Goal: Transaction & Acquisition: Purchase product/service

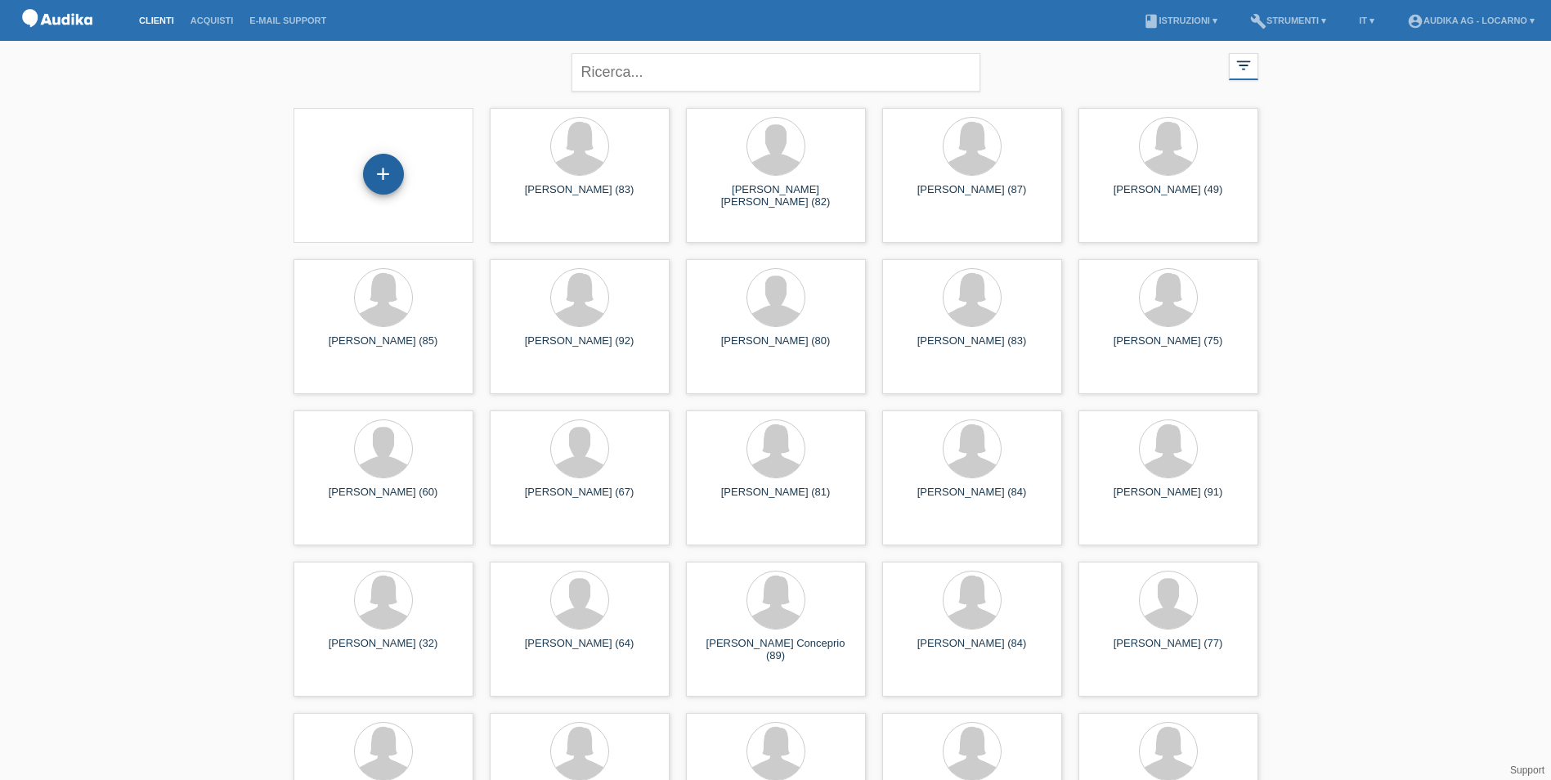
click at [384, 171] on div "+" at bounding box center [383, 174] width 41 height 41
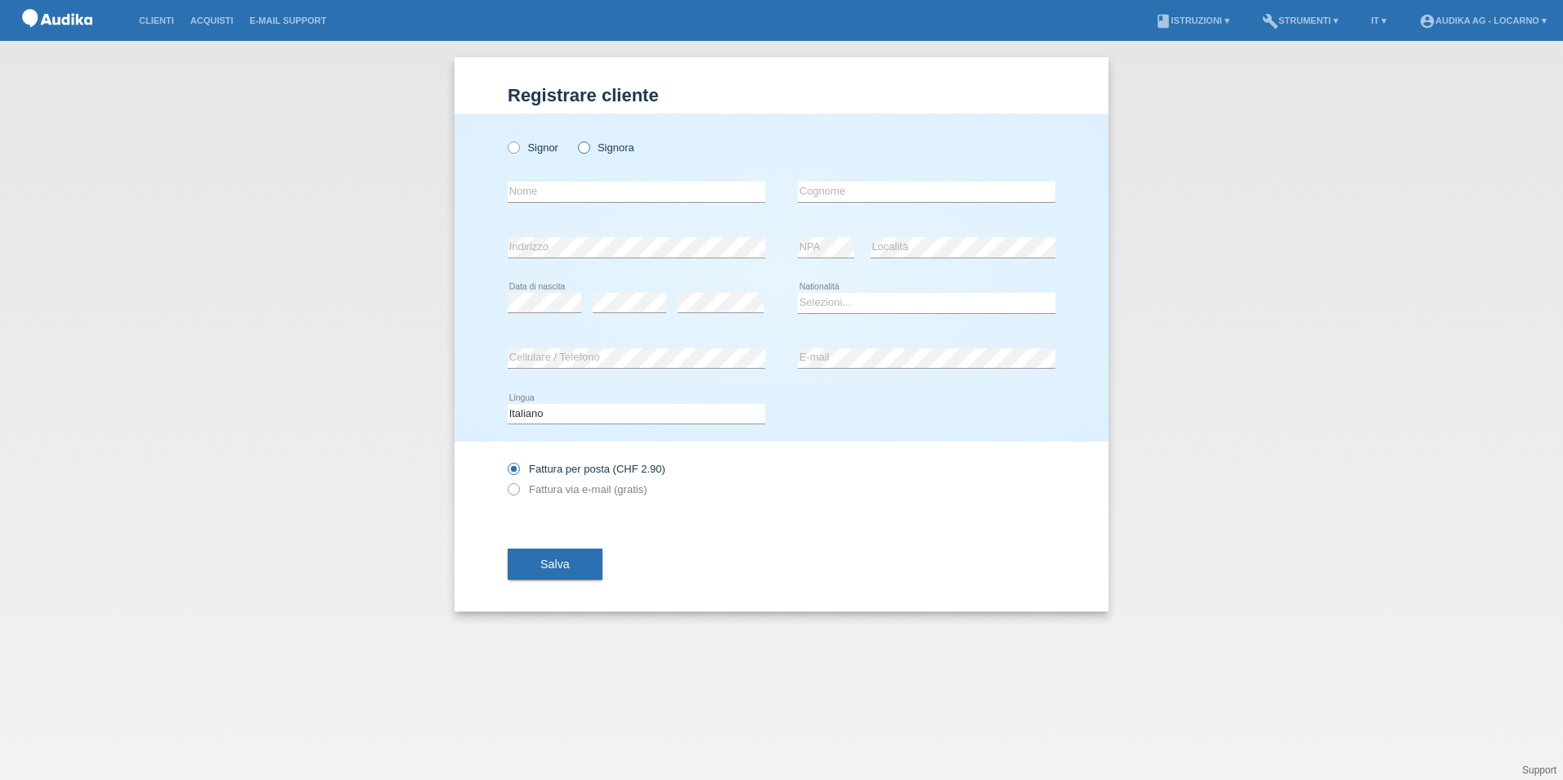
click at [575, 139] on icon at bounding box center [575, 139] width 0 height 0
click at [584, 149] on input "Signora" at bounding box center [583, 146] width 11 height 11
radio input "true"
click at [578, 186] on input "text" at bounding box center [637, 192] width 258 height 20
type input "Enrica"
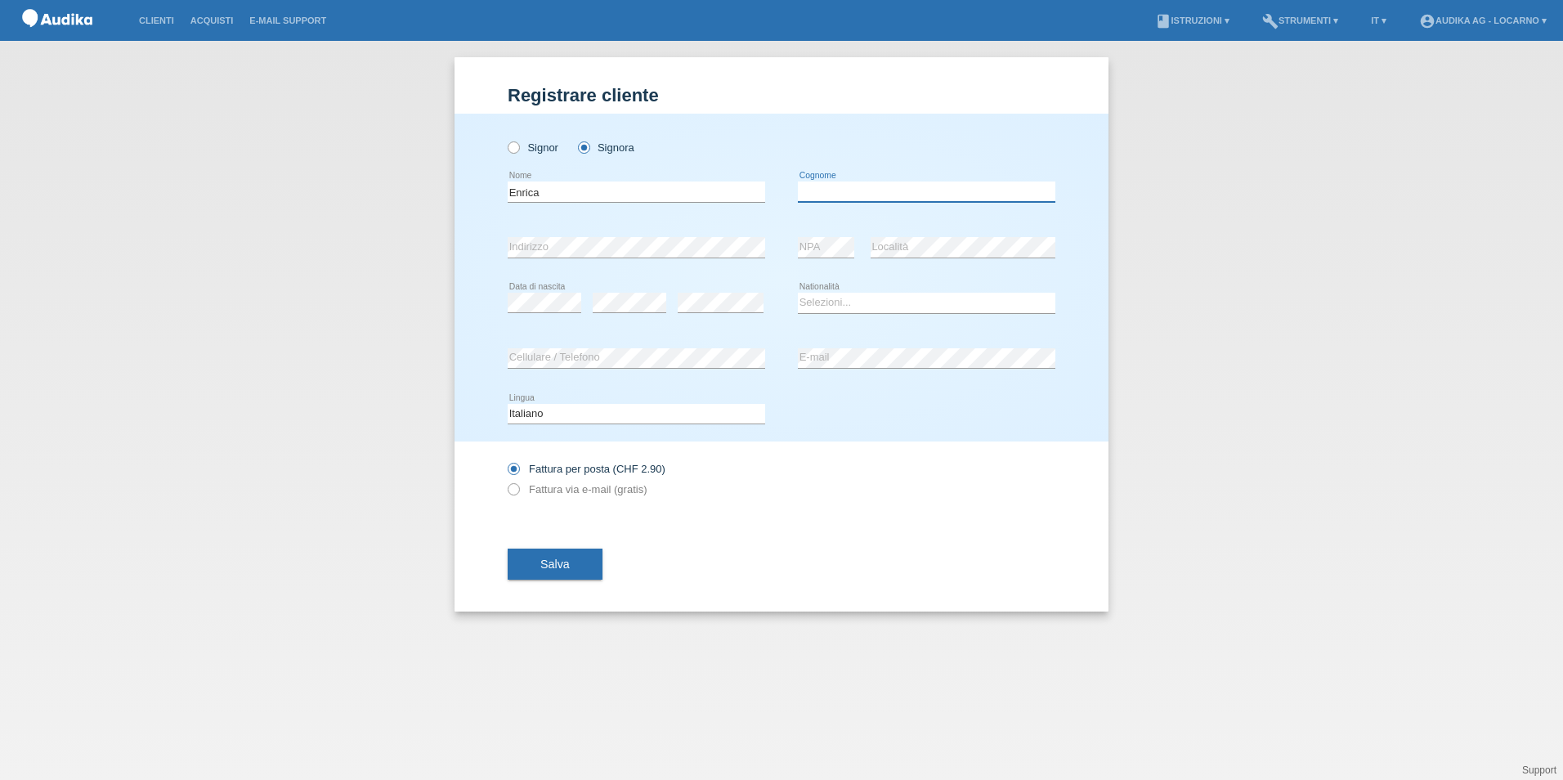
type input "[PERSON_NAME]"
type input "Enrica"
click at [844, 303] on select "Selezioni... Svizzera Austria Germania Liechtenstein ------------ Afghanistan A…" at bounding box center [927, 303] width 258 height 20
select select "CH"
click at [798, 293] on select "Selezioni... Svizzera Austria Germania Liechtenstein ------------ Afghanistan A…" at bounding box center [927, 303] width 258 height 20
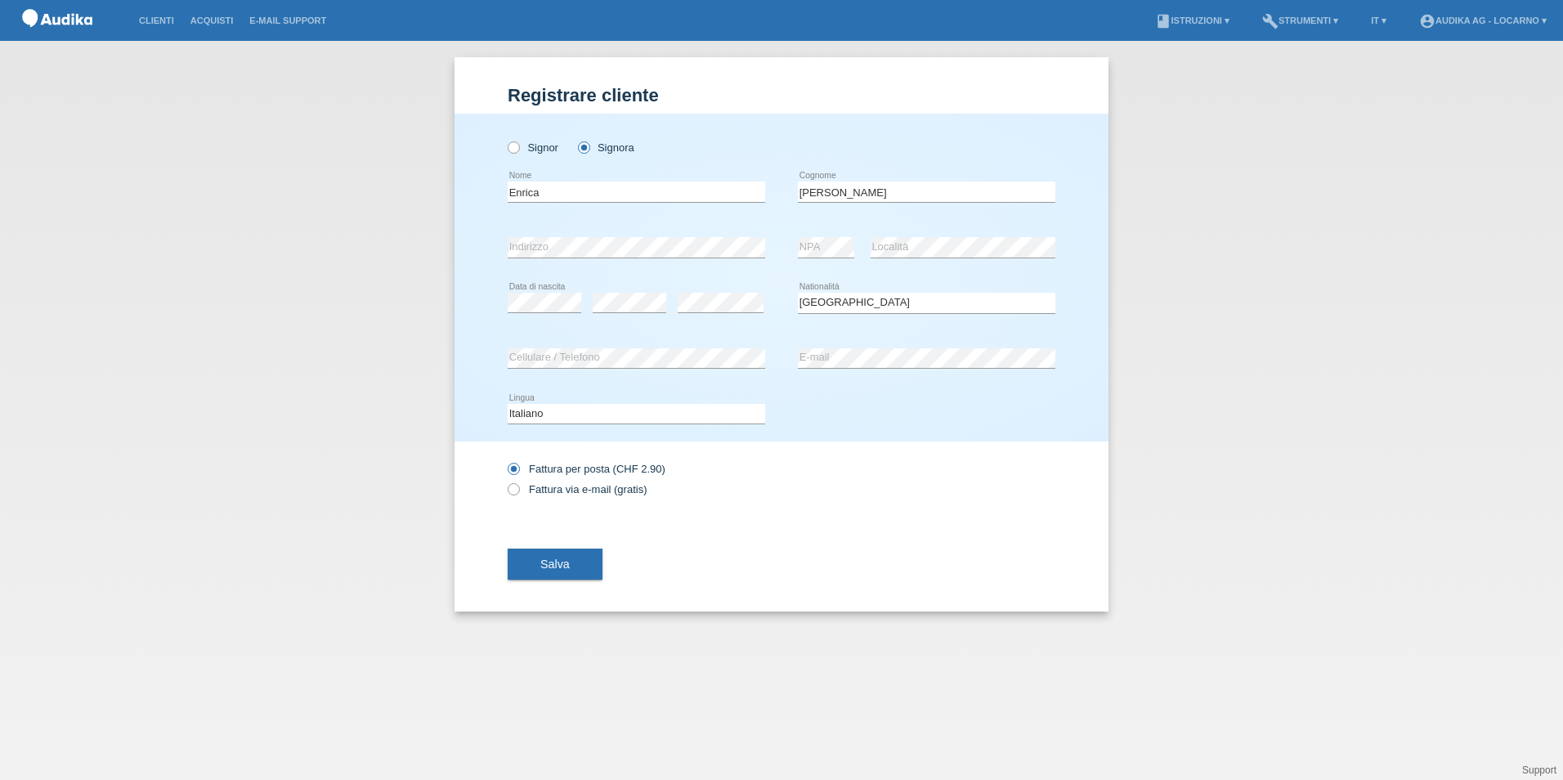
click at [693, 401] on div "Deutsch Français Italiano English error Lingua" at bounding box center [637, 415] width 258 height 56
click at [505, 481] on icon at bounding box center [505, 481] width 0 height 0
click at [517, 490] on input "Fattura via e-mail (gratis)" at bounding box center [513, 493] width 11 height 20
radio input "true"
click at [568, 563] on span "Salva" at bounding box center [554, 564] width 29 height 13
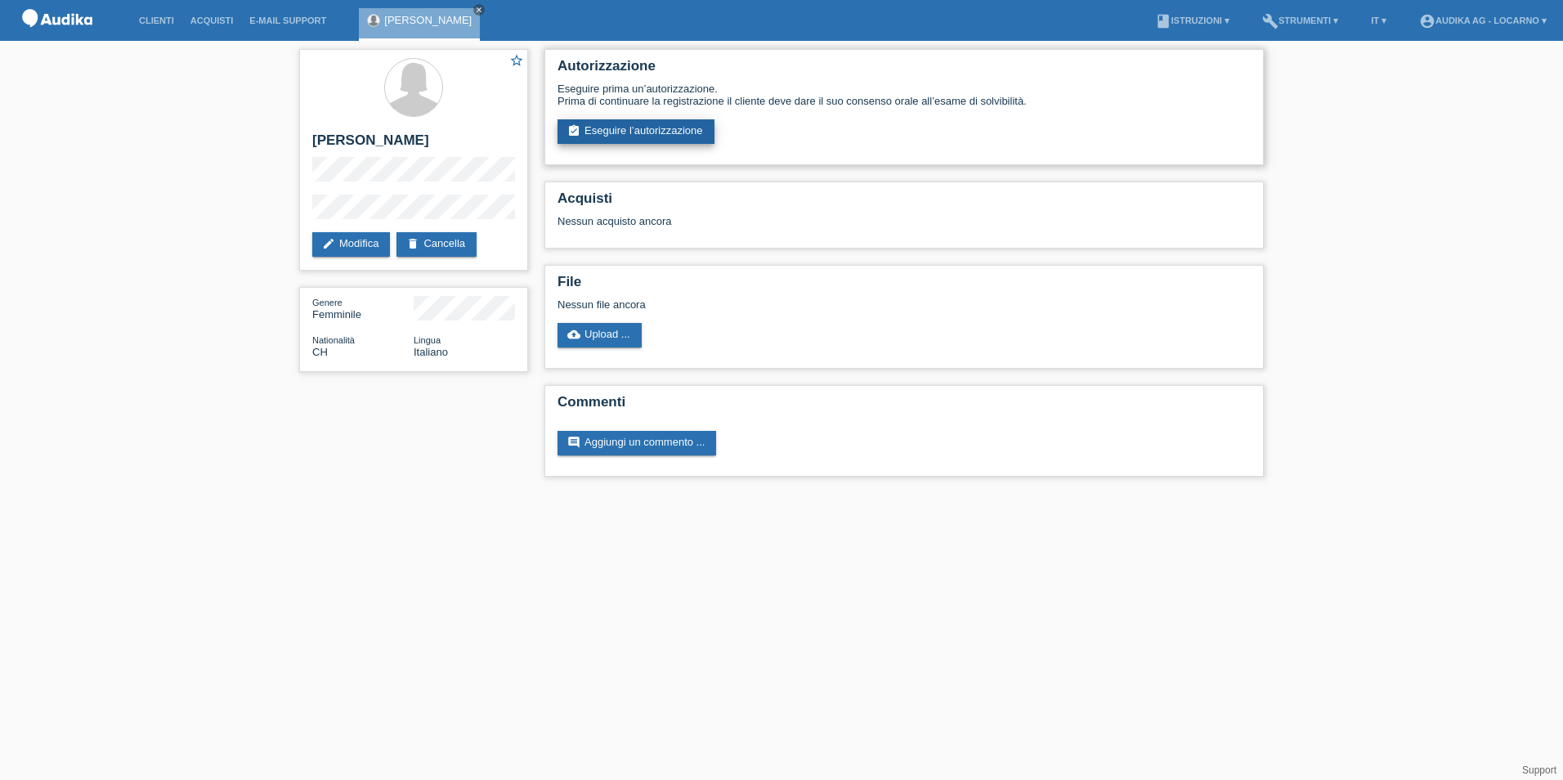
click at [652, 133] on link "assignment_turned_in Eseguire l’autorizzazione" at bounding box center [636, 131] width 157 height 25
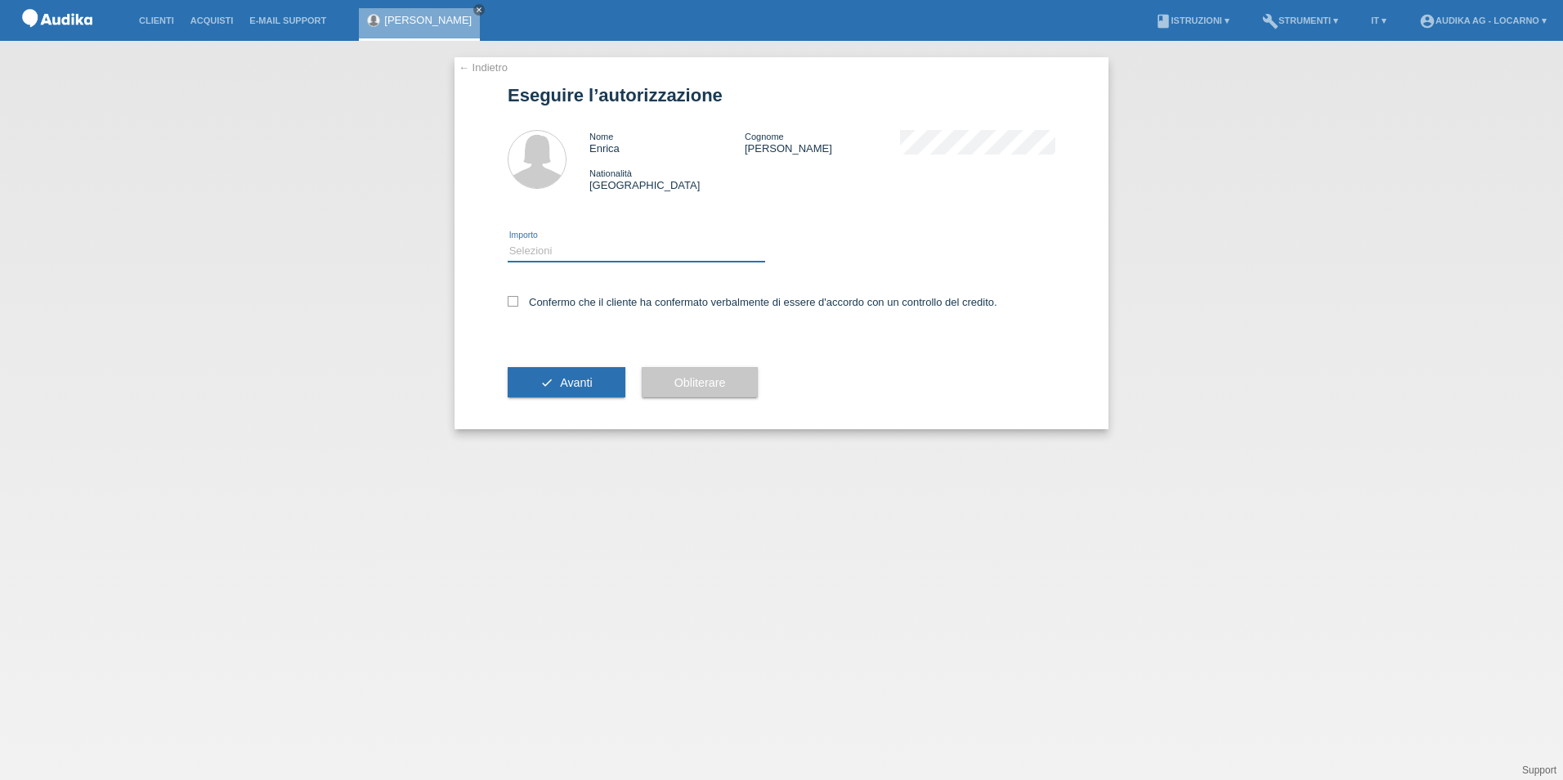
click at [563, 249] on select "Selezioni CHF 1.00 - CHF 499.00 CHF 500.00 - CHF 1'999.00 CHF 2'000.00 - CHF 13…" at bounding box center [637, 251] width 258 height 20
select select "3"
click at [508, 241] on select "Selezioni CHF 1.00 - CHF 499.00 CHF 500.00 - CHF 1'999.00 CHF 2'000.00 - CHF 13…" at bounding box center [637, 251] width 258 height 20
click at [517, 305] on icon at bounding box center [513, 301] width 11 height 11
click at [517, 305] on input "Confermo che il cliente ha confermato verbalmente di essere d'accordo con un co…" at bounding box center [513, 301] width 11 height 11
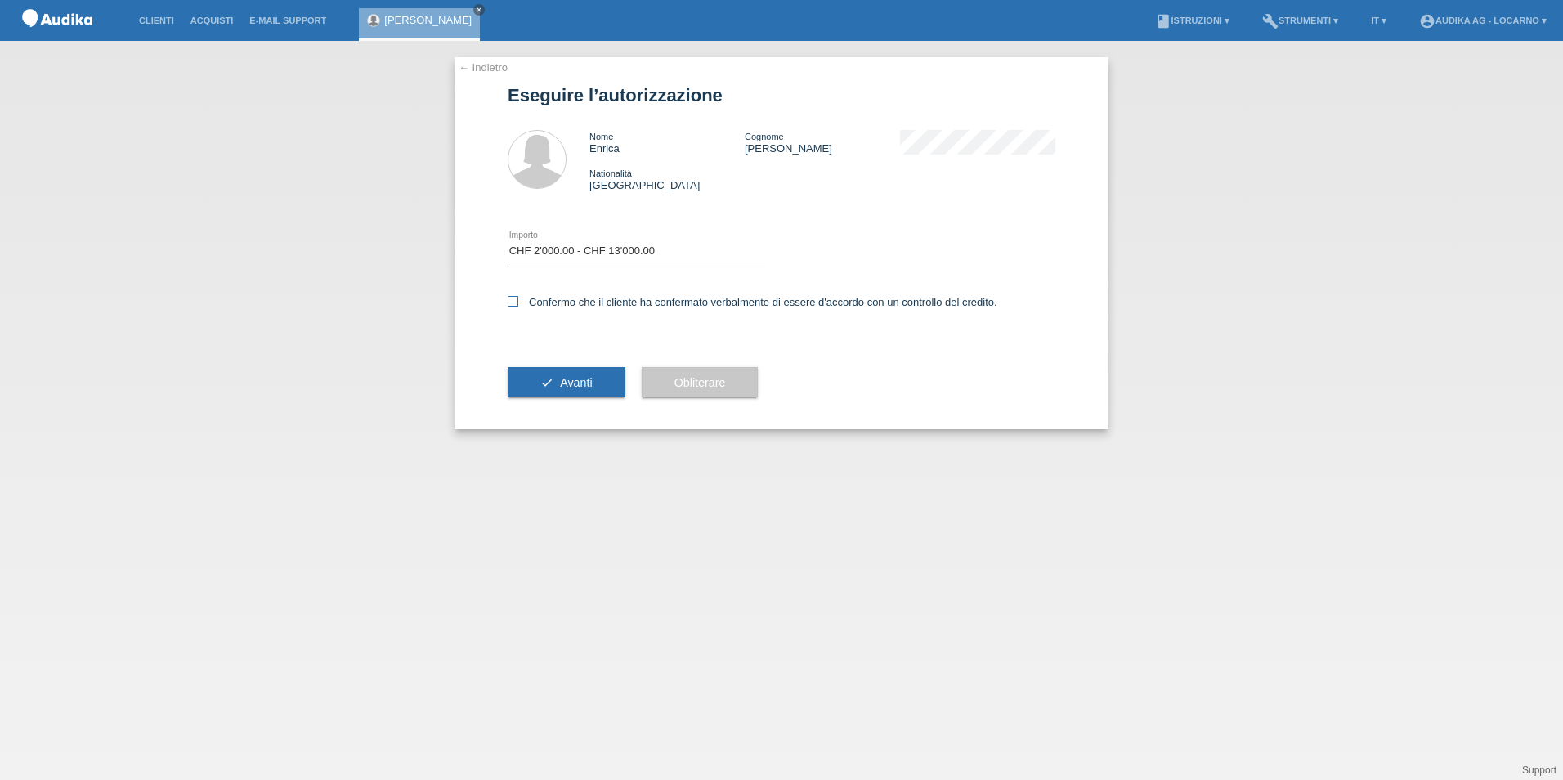
checkbox input "true"
click at [584, 384] on span "Avanti" at bounding box center [576, 382] width 32 height 13
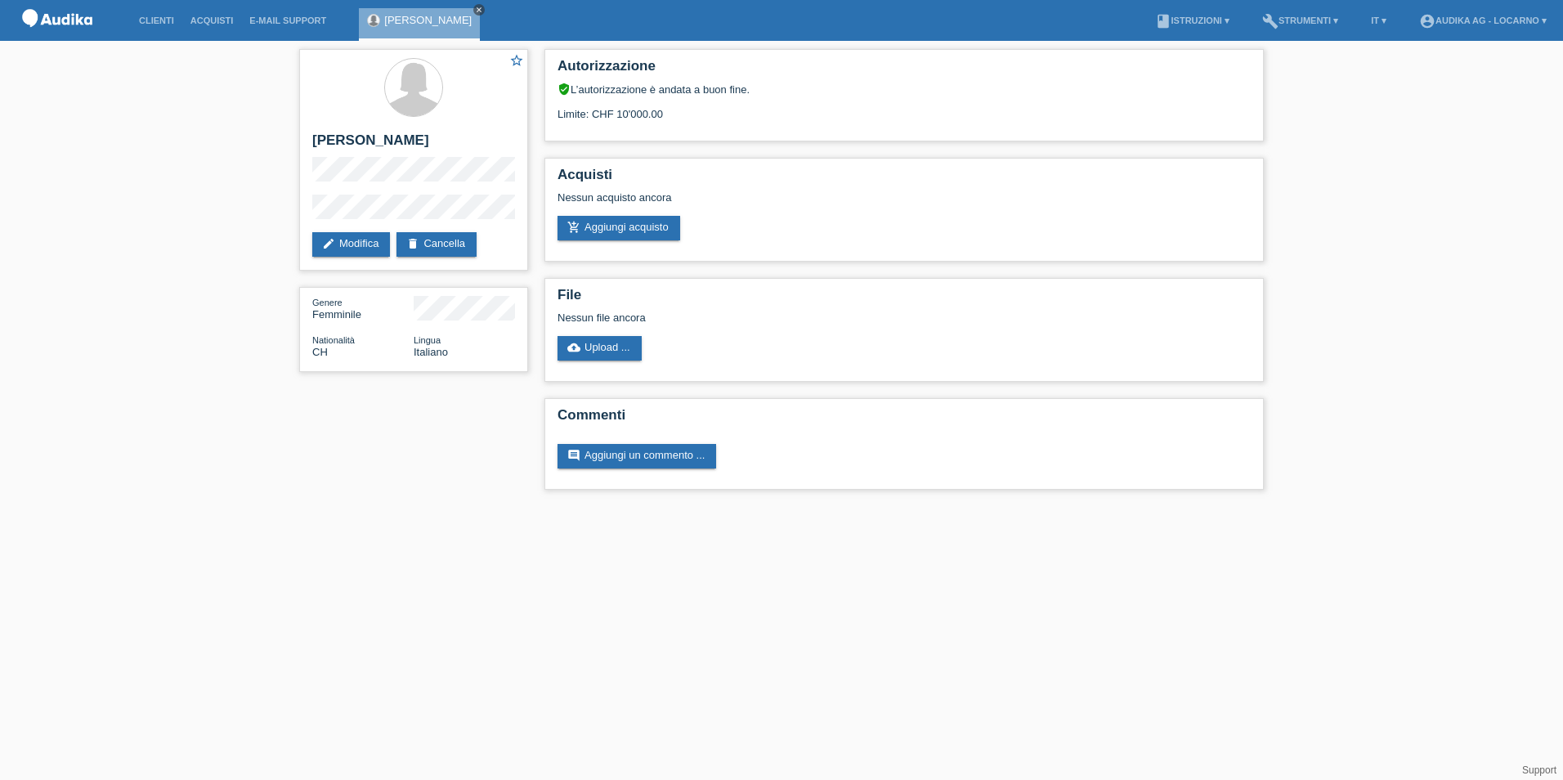
click at [483, 10] on icon "close" at bounding box center [479, 10] width 8 height 8
click at [174, 18] on link "Clienti" at bounding box center [157, 21] width 52 height 10
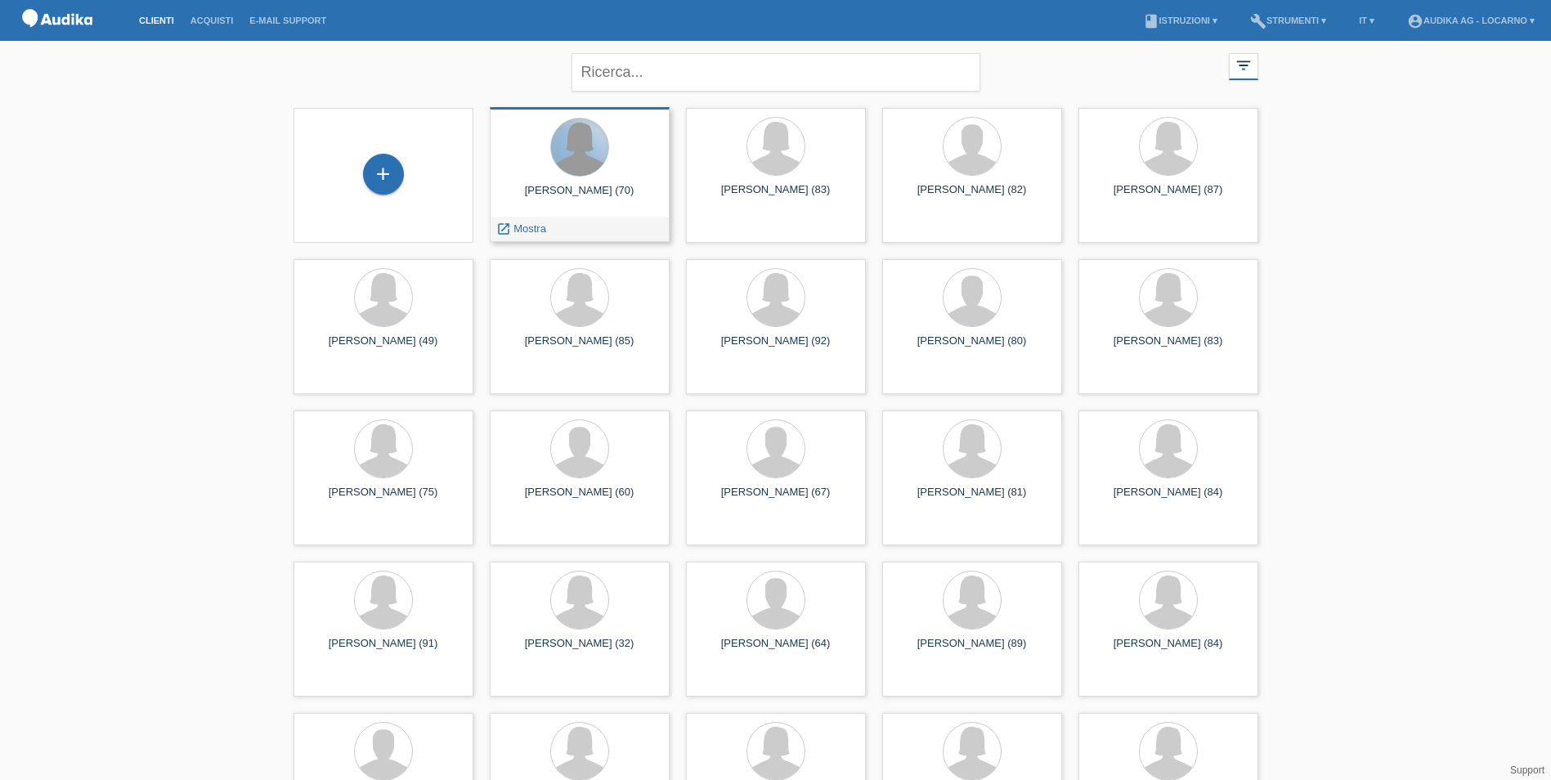
click at [563, 165] on div at bounding box center [579, 147] width 57 height 57
click at [609, 187] on div "Enrica Faccio-Stivan (70)" at bounding box center [580, 197] width 154 height 26
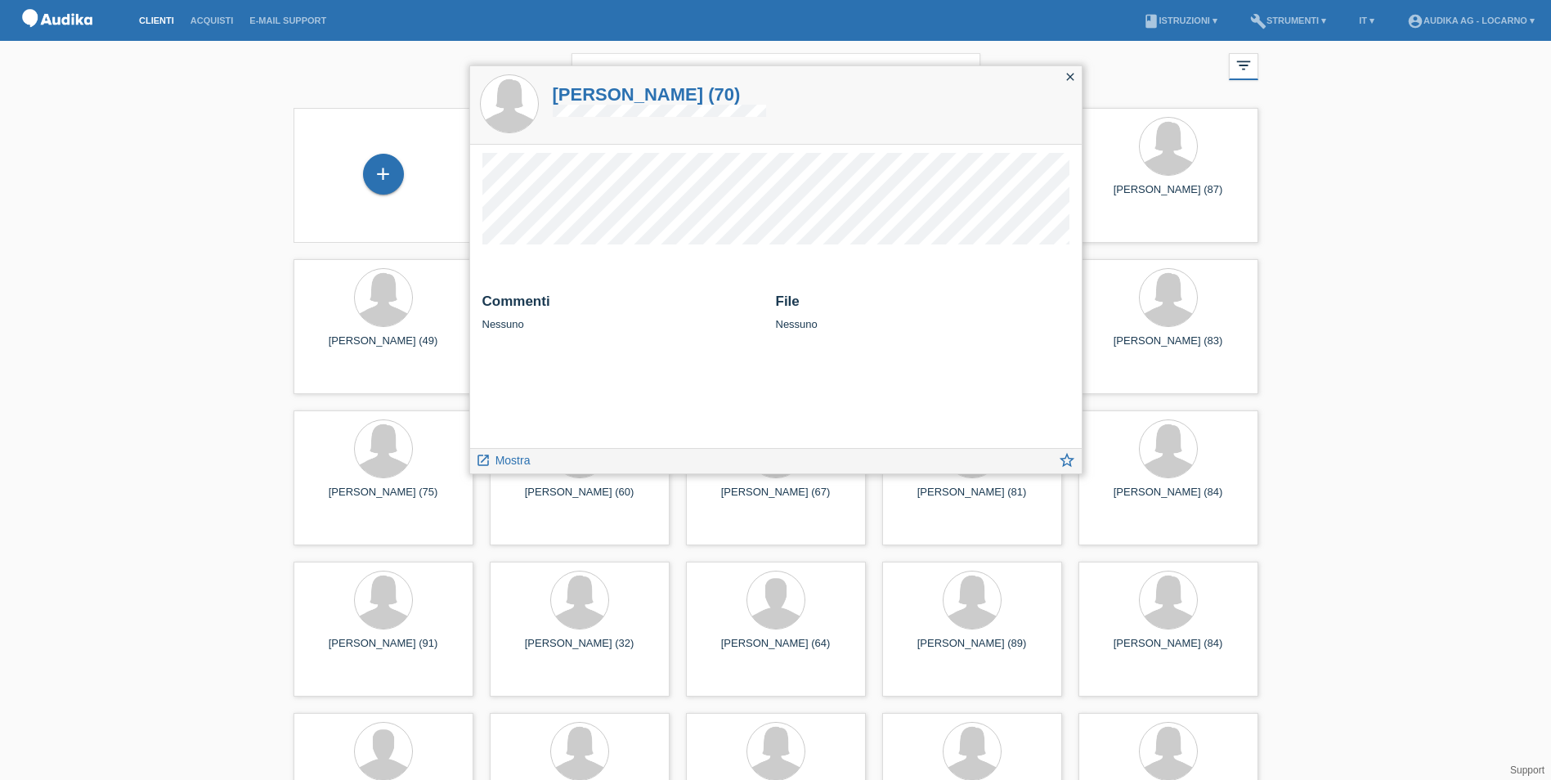
click at [1065, 77] on icon "close" at bounding box center [1070, 76] width 13 height 13
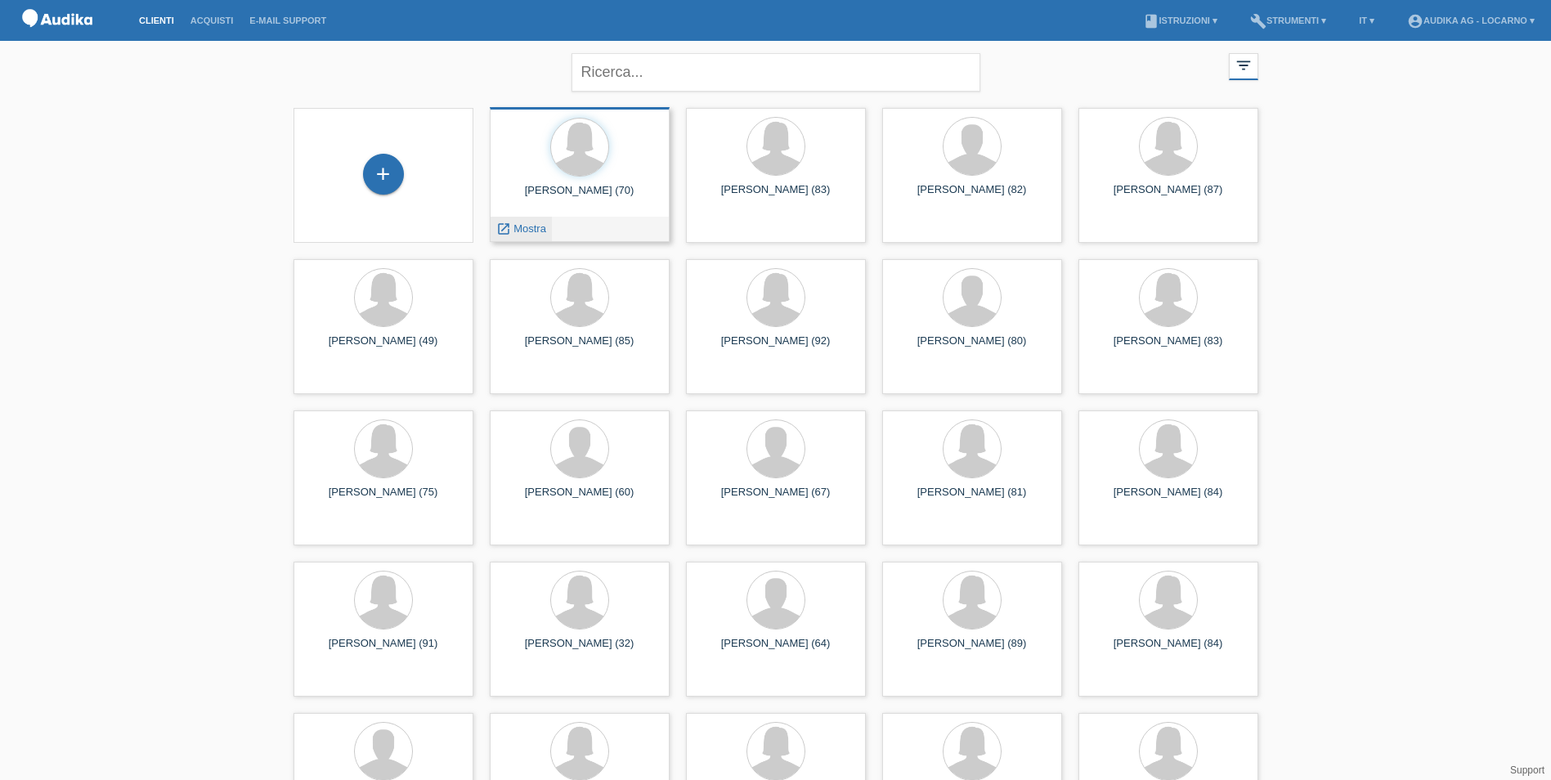
click at [524, 228] on span "Mostra" at bounding box center [530, 228] width 33 height 12
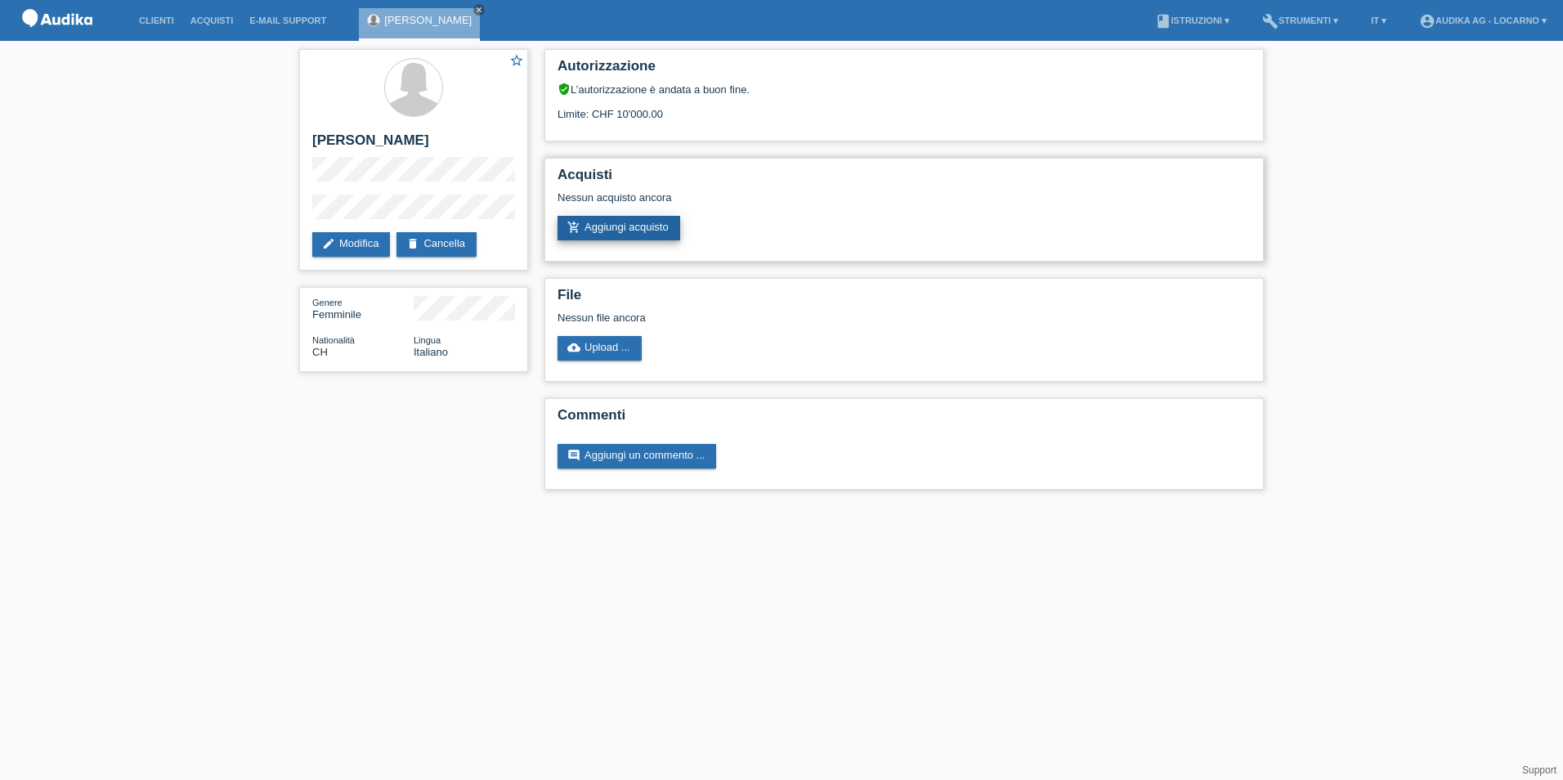
click at [625, 227] on link "add_shopping_cart Aggiungi acquisto" at bounding box center [619, 228] width 123 height 25
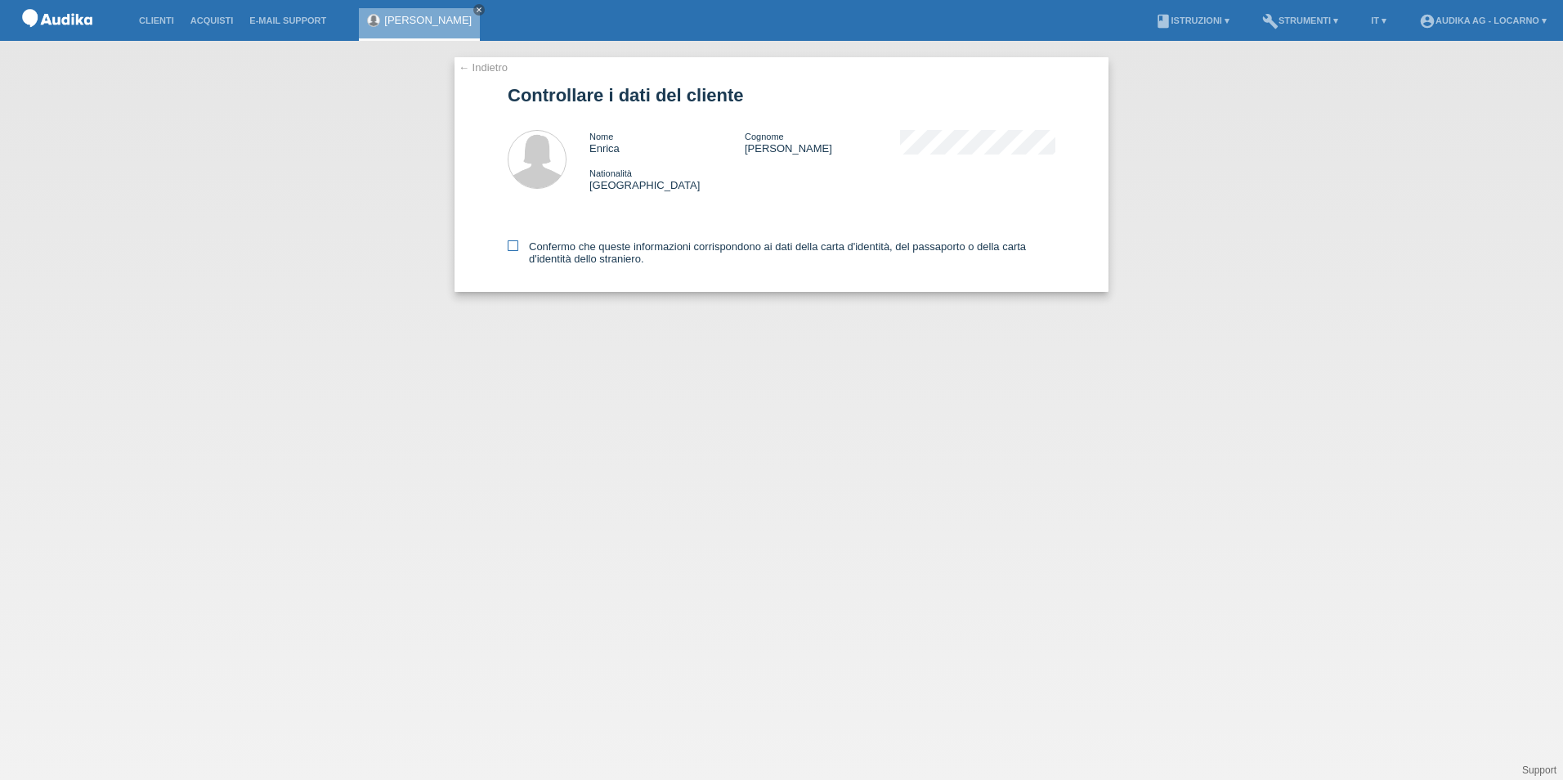
click at [508, 247] on icon at bounding box center [513, 245] width 11 height 11
click at [508, 247] on input "Confermo che queste informazioni corrispondono ai dati della carta d'identità, …" at bounding box center [513, 245] width 11 height 11
checkbox input "true"
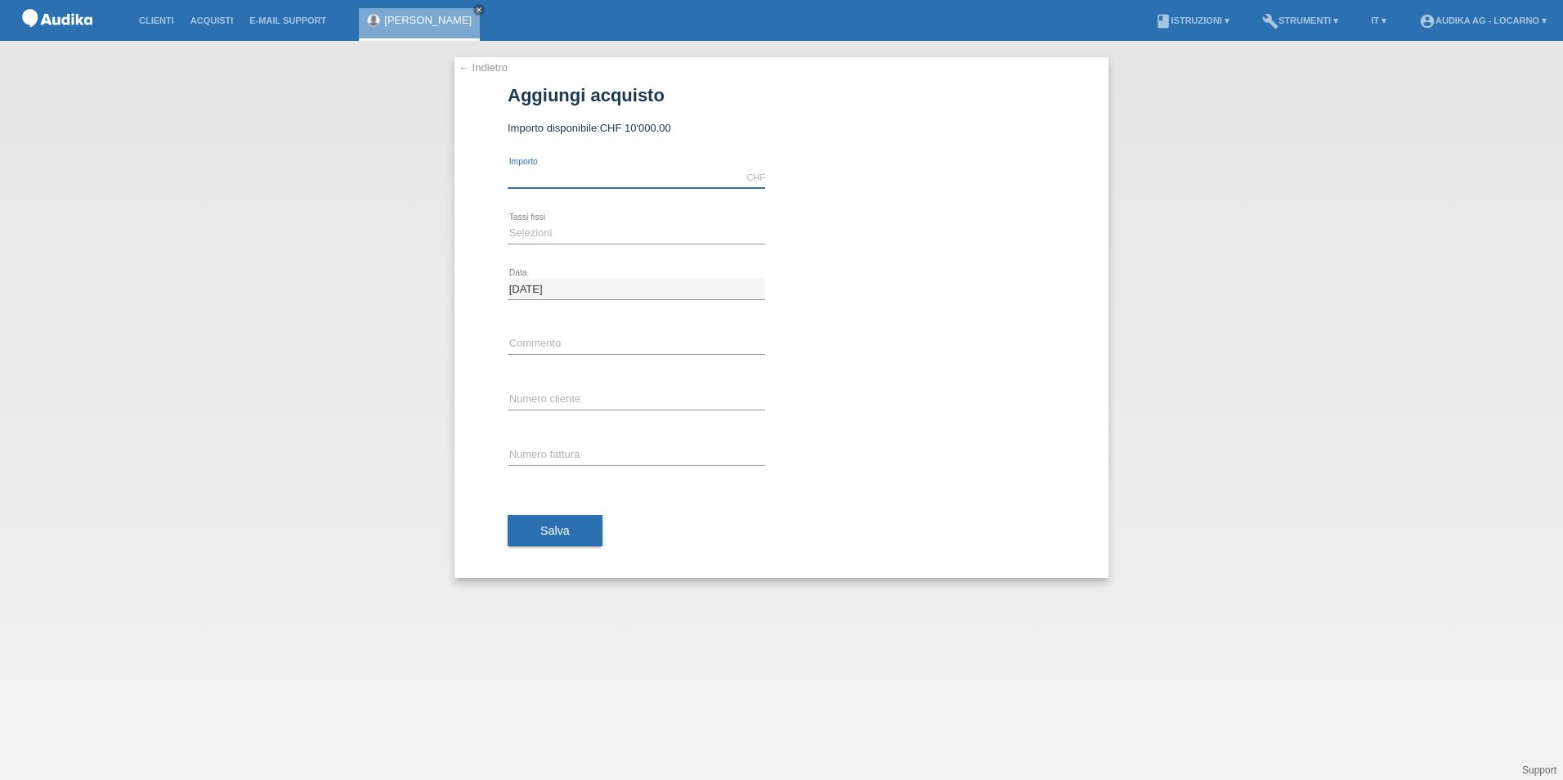
click at [556, 182] on input "text" at bounding box center [637, 178] width 258 height 20
type input "4129.00"
click at [576, 230] on select "Selezioni 12 rate 24 rate" at bounding box center [637, 233] width 258 height 20
select select "177"
click at [508, 223] on select "Selezioni 12 rate 24 rate" at bounding box center [637, 233] width 258 height 20
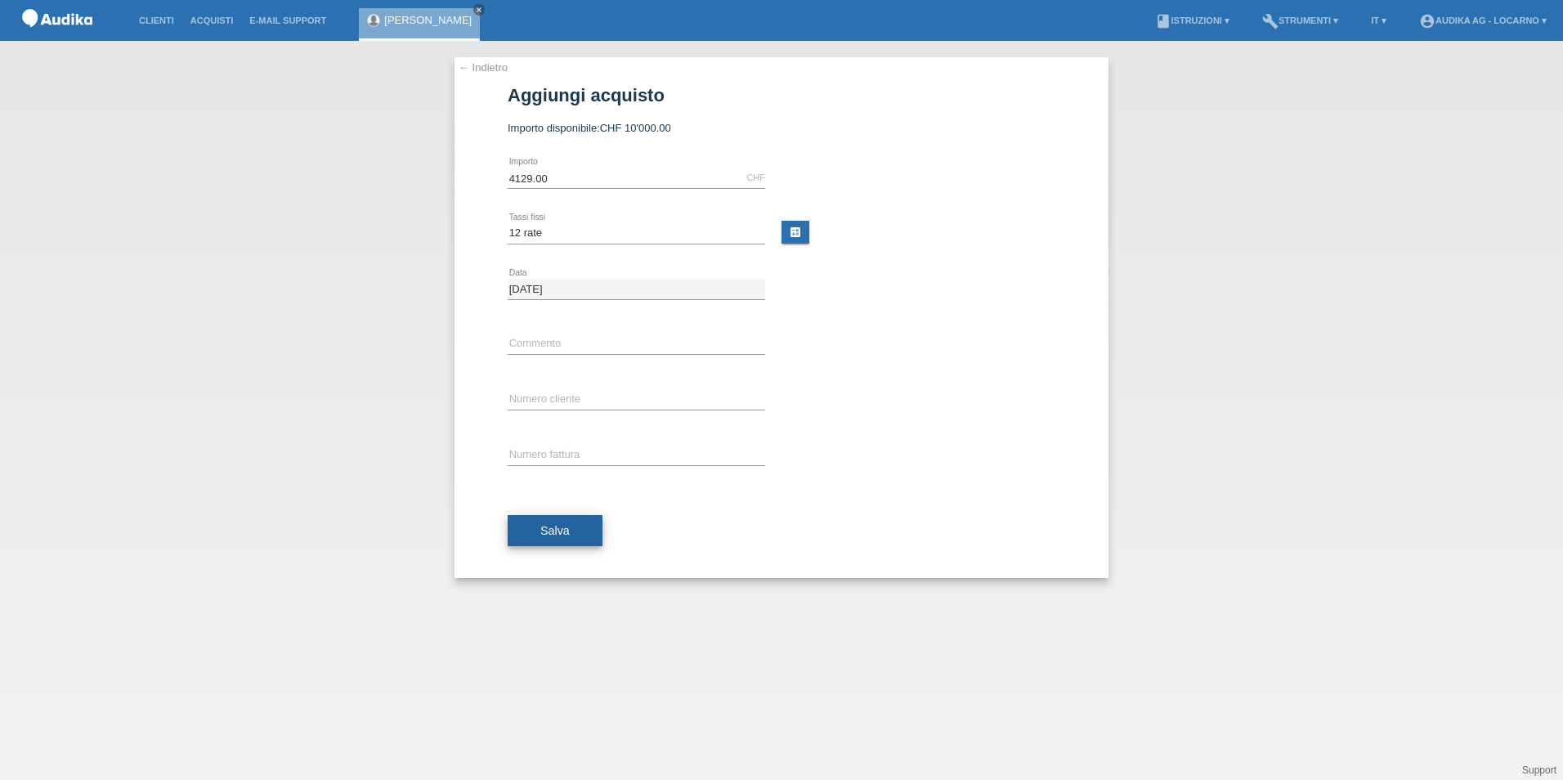
click at [564, 529] on span "Salva" at bounding box center [554, 530] width 29 height 13
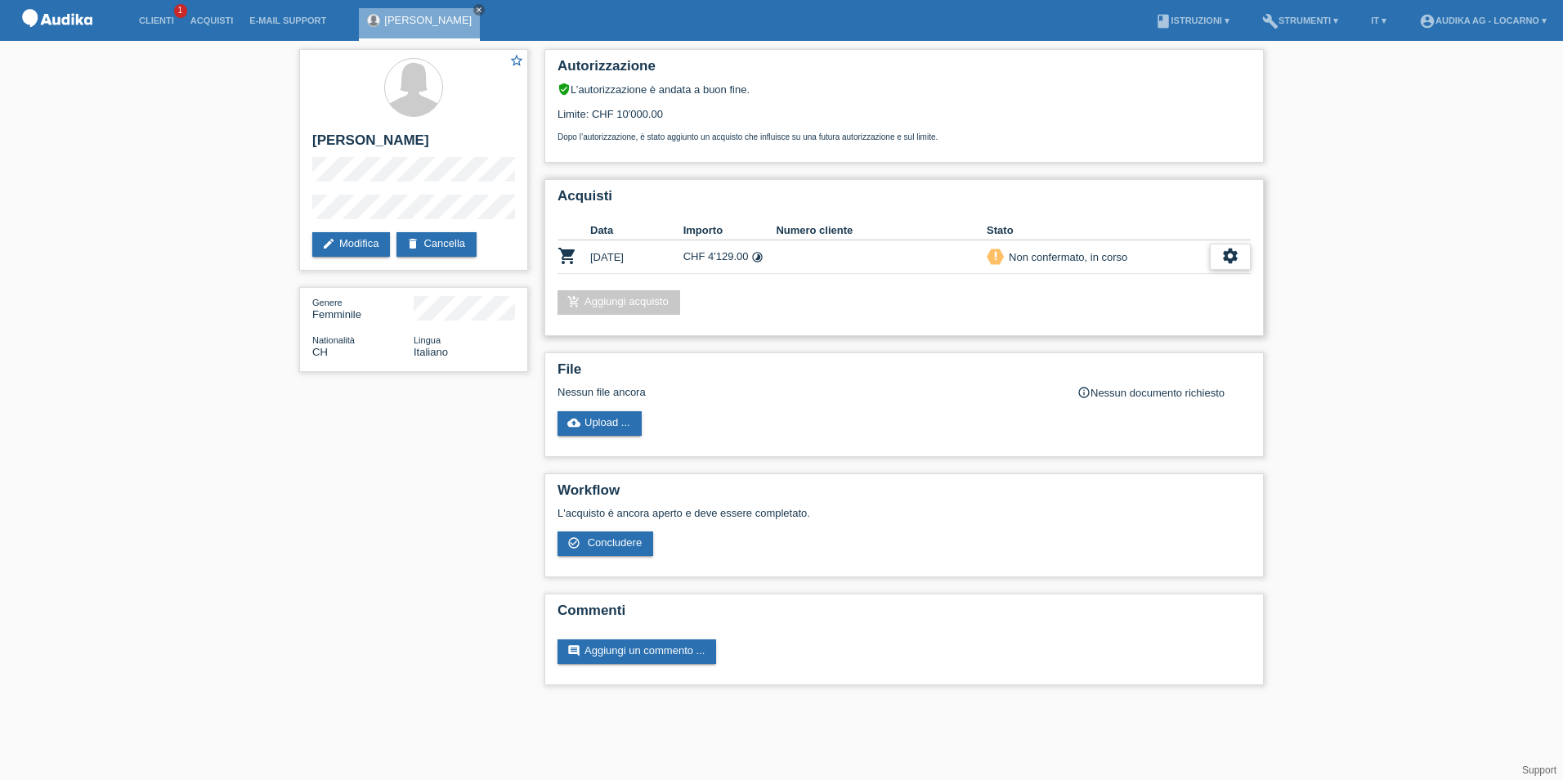
click at [1229, 255] on icon "settings" at bounding box center [1231, 256] width 18 height 18
click at [1088, 332] on div "Acquisti Data Importo Numero cliente Stato shopping_cart 18.09.2025 CHF 4'129.0…" at bounding box center [905, 257] width 720 height 157
click at [1227, 260] on icon "settings" at bounding box center [1231, 256] width 18 height 18
click at [1106, 332] on span "Concludere" at bounding box center [1110, 331] width 60 height 20
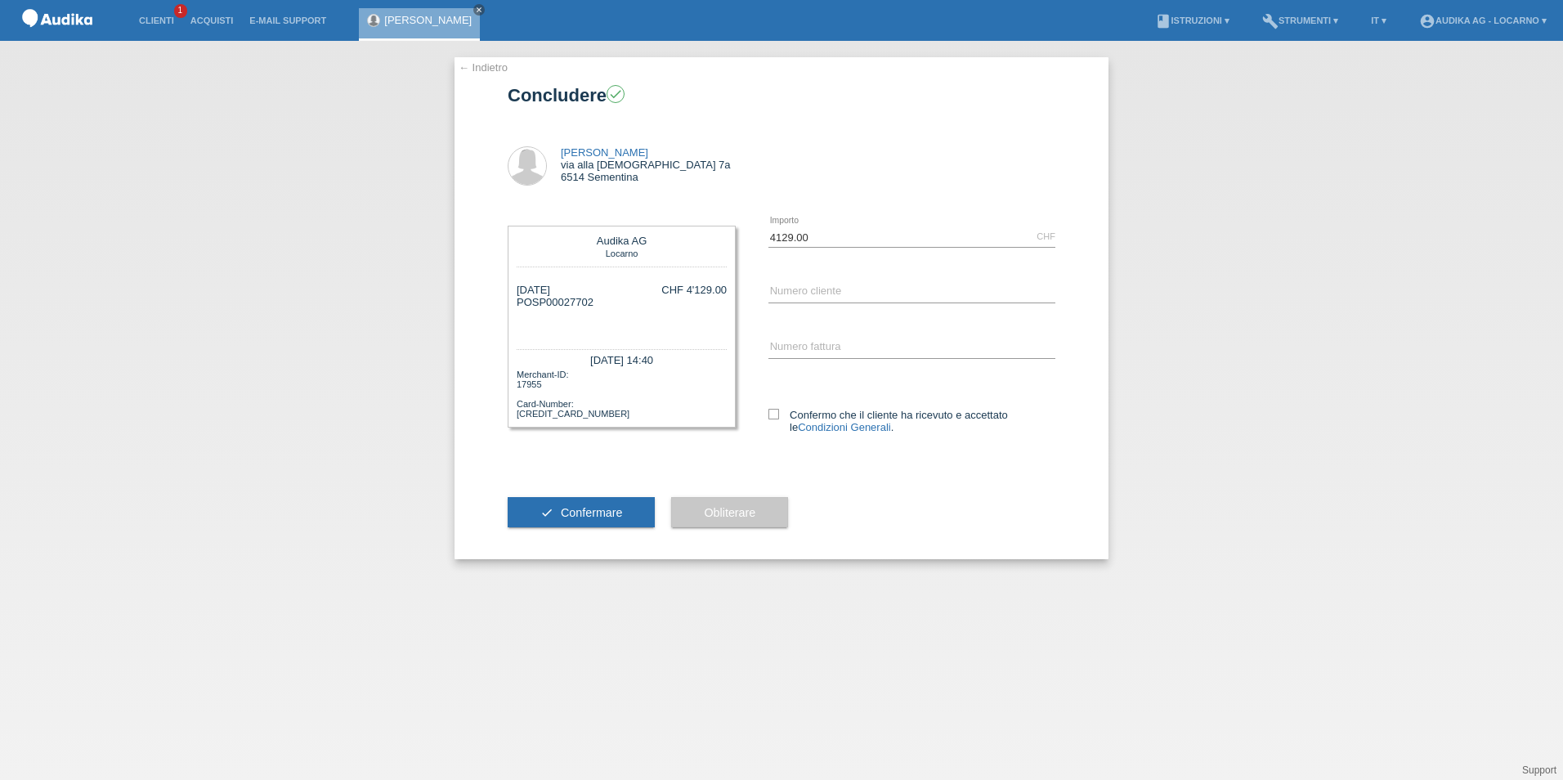
click at [531, 304] on div "[DATE] POSP00027702" at bounding box center [555, 308] width 77 height 49
click at [829, 288] on input "C" at bounding box center [912, 292] width 287 height 20
type input "C11814176"
click at [821, 348] on input "SOI" at bounding box center [912, 348] width 287 height 20
type input "SOI000353810"
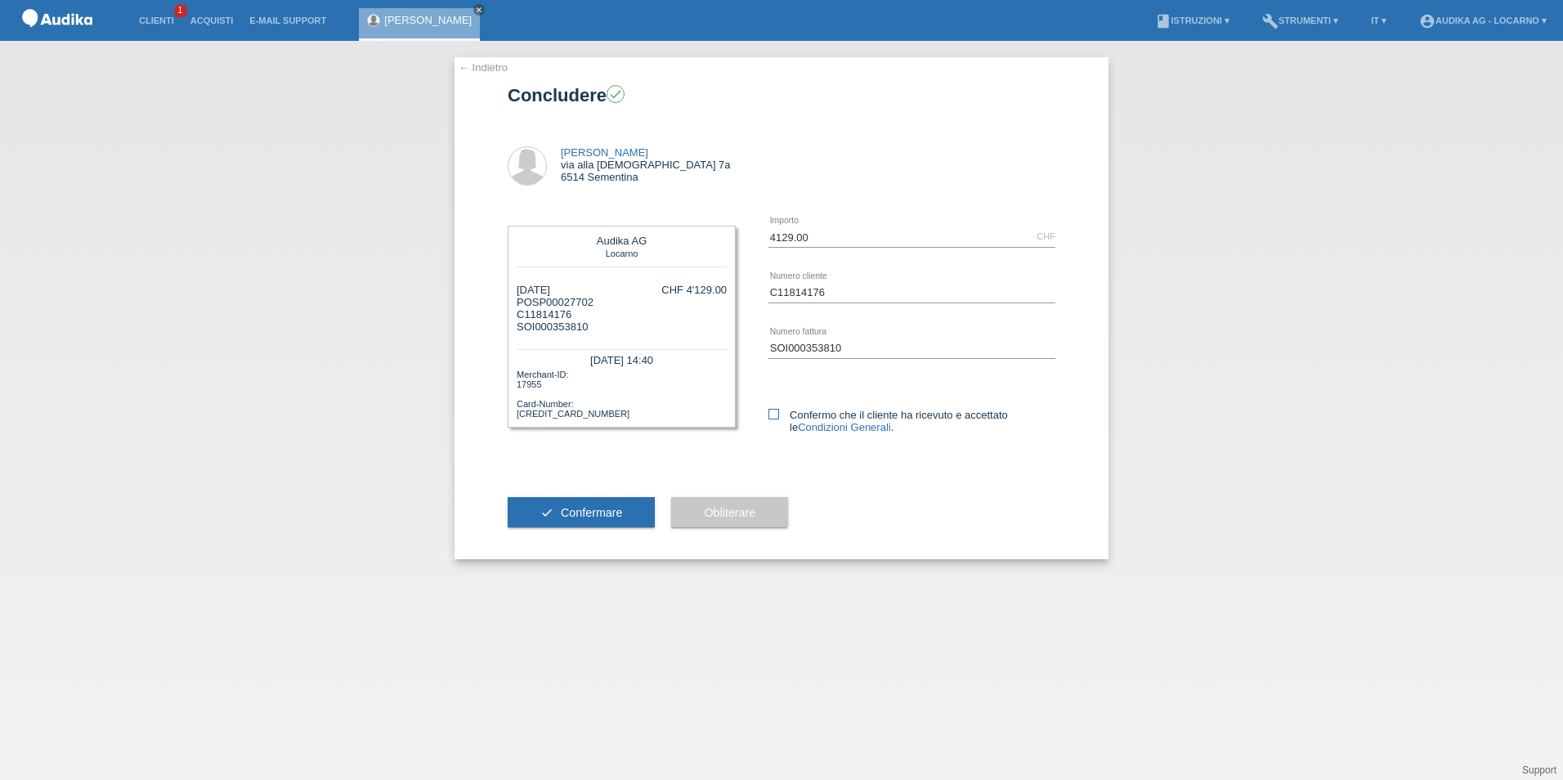
click at [778, 415] on icon at bounding box center [774, 414] width 11 height 11
click at [778, 415] on input "Confermo che il cliente ha ricevuto e accettato le Condizioni Generali ." at bounding box center [774, 414] width 11 height 11
checkbox input "true"
click at [577, 505] on button "check Confermare" at bounding box center [581, 512] width 147 height 31
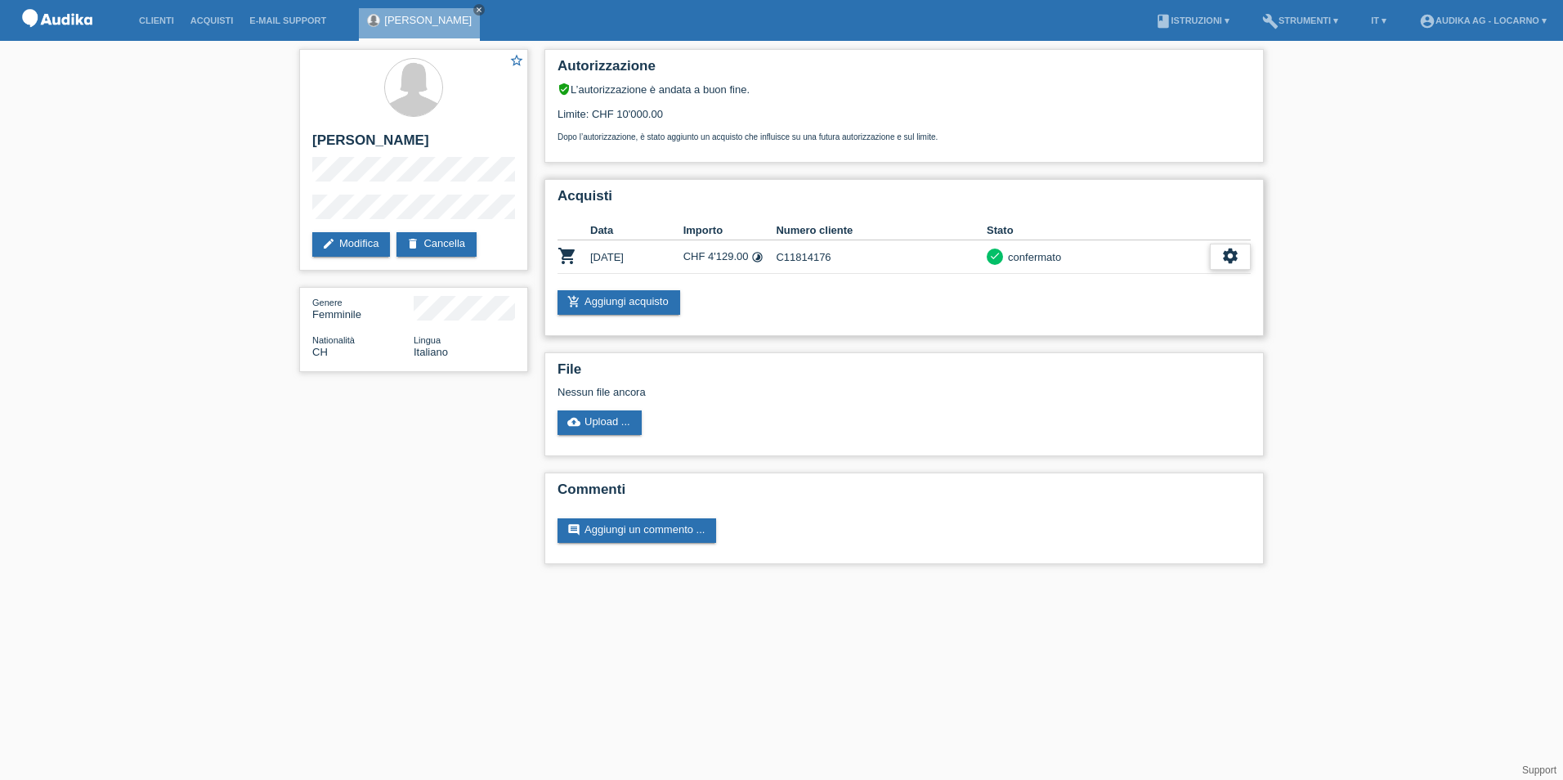
click at [1233, 258] on icon "settings" at bounding box center [1231, 256] width 18 height 18
click at [1092, 330] on span "Scaricare dettagli sul finanziamento" at bounding box center [1140, 331] width 173 height 20
click at [149, 18] on link "Clienti" at bounding box center [157, 21] width 52 height 10
